Goal: Transaction & Acquisition: Download file/media

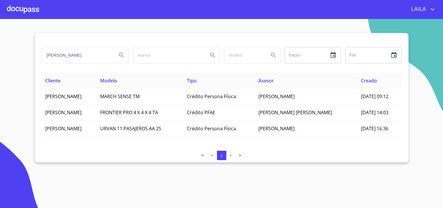
click at [90, 56] on input "J GUADALUPE" at bounding box center [77, 55] width 70 height 16
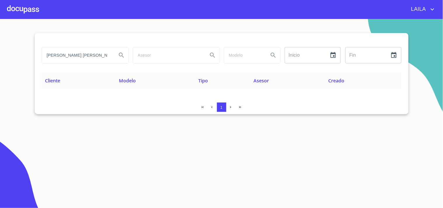
click at [83, 58] on input "ezquiel eduardo" at bounding box center [77, 55] width 70 height 16
type input "MONRREAL TOVAR"
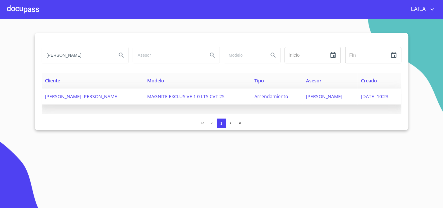
click at [69, 95] on span "[PERSON_NAME]" at bounding box center [82, 96] width 74 height 6
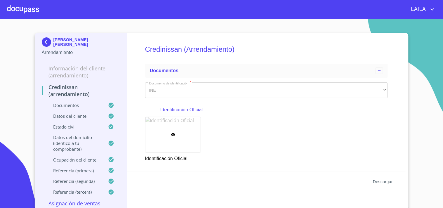
click at [389, 182] on span "Descargar" at bounding box center [383, 181] width 20 height 7
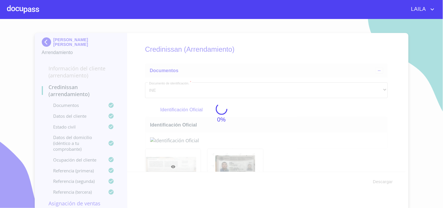
drag, startPoint x: 44, startPoint y: 18, endPoint x: 50, endPoint y: 19, distance: 6.2
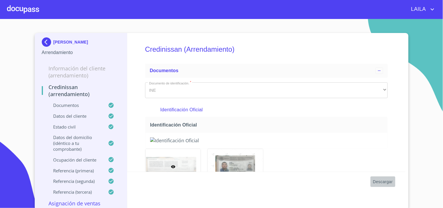
click at [374, 179] on span "Descargar" at bounding box center [383, 181] width 20 height 7
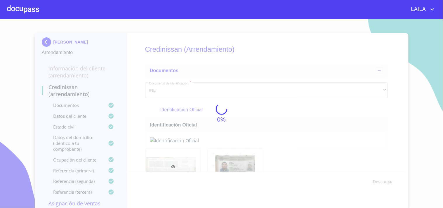
drag, startPoint x: 34, startPoint y: 2, endPoint x: 28, endPoint y: 2, distance: 5.8
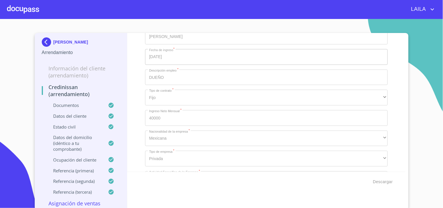
scroll to position [2400, 0]
click at [386, 182] on span "Descargar" at bounding box center [383, 181] width 20 height 7
